Goal: Information Seeking & Learning: Learn about a topic

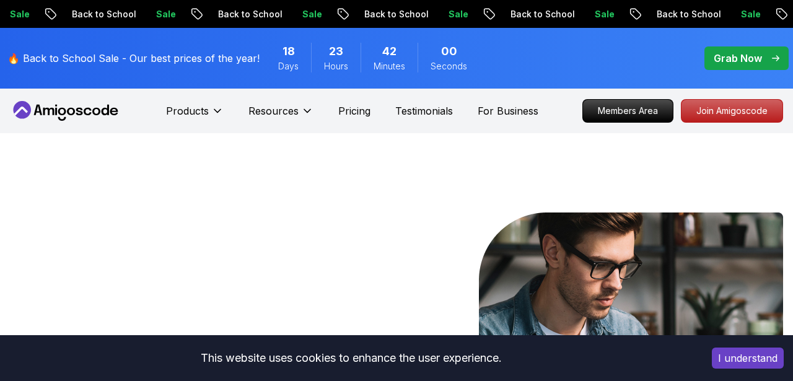
click at [738, 369] on div "I understand" at bounding box center [748, 358] width 90 height 40
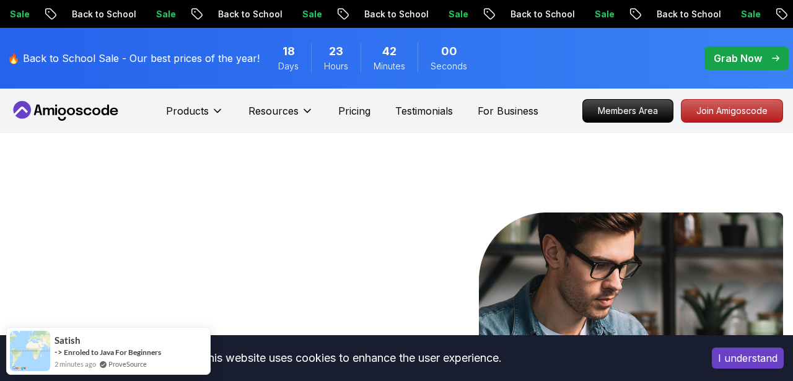
click at [739, 364] on button "I understand" at bounding box center [748, 358] width 72 height 21
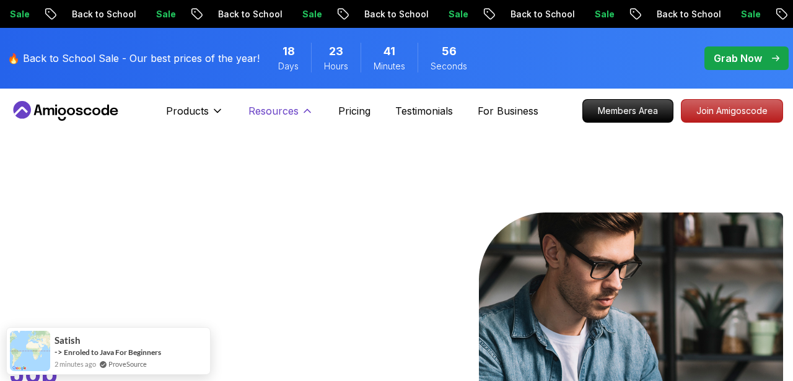
click at [282, 117] on p "Resources" at bounding box center [273, 110] width 50 height 15
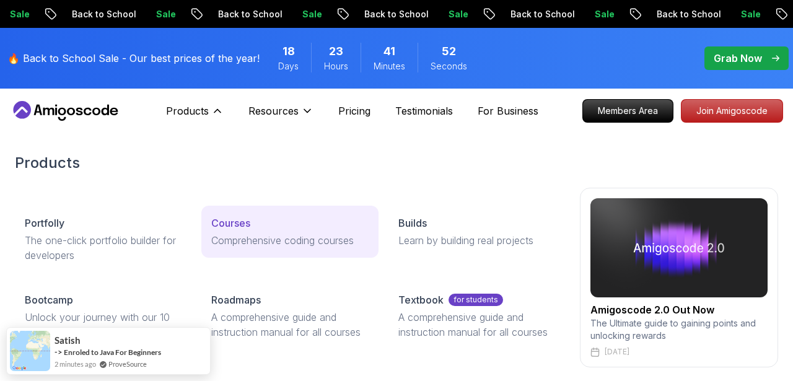
click at [239, 222] on p "Courses" at bounding box center [230, 223] width 39 height 15
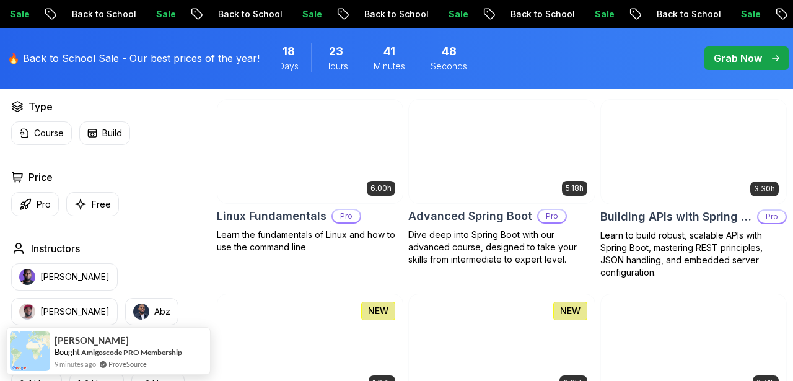
scroll to position [406, 0]
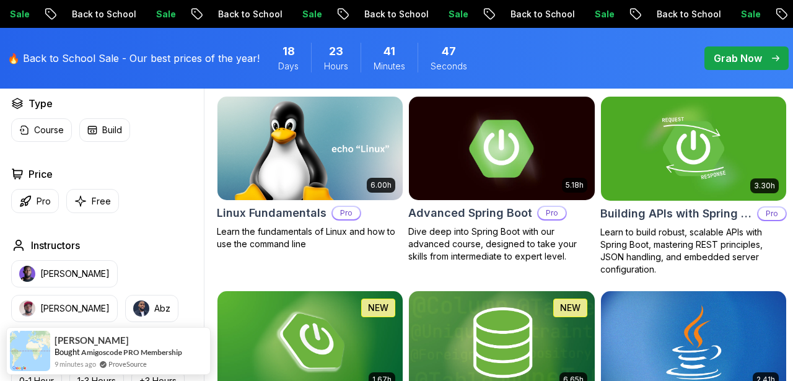
click at [486, 172] on img at bounding box center [502, 148] width 195 height 109
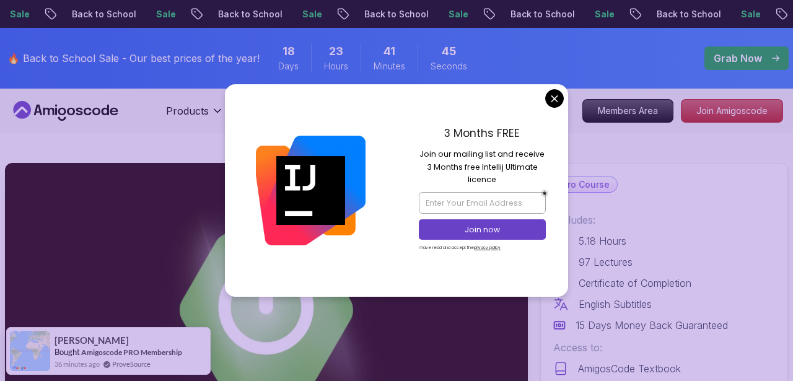
scroll to position [158, 0]
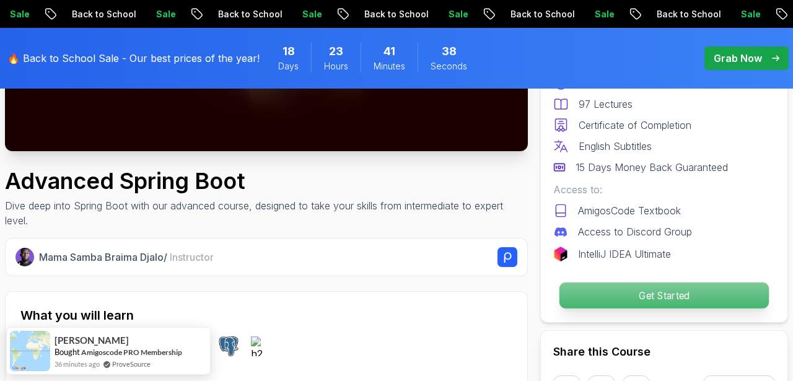
click at [652, 302] on p "Get Started" at bounding box center [663, 296] width 209 height 26
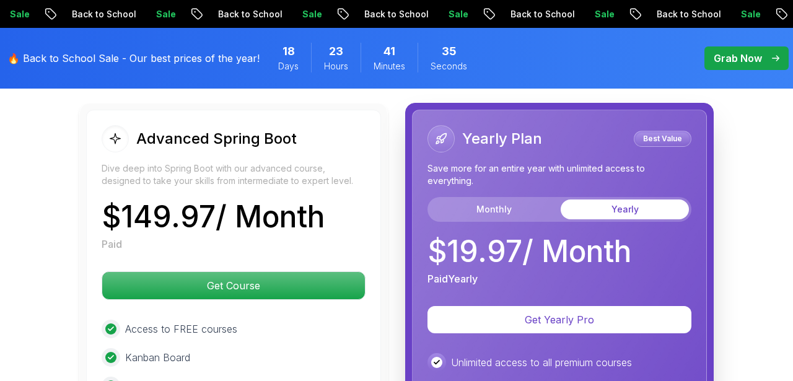
scroll to position [2965, 0]
